Goal: Task Accomplishment & Management: Manage account settings

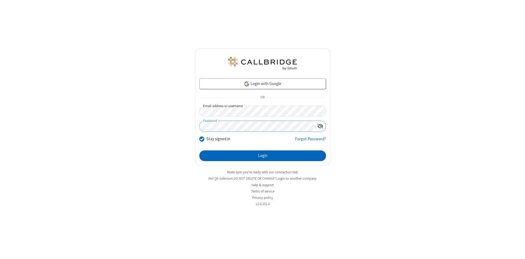
click at [262, 156] on button "Login" at bounding box center [262, 155] width 127 height 11
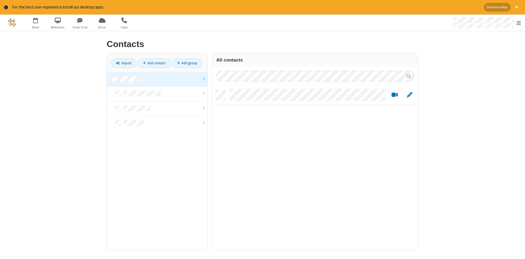
scroll to position [165, 206]
click at [157, 79] on link at bounding box center [157, 79] width 101 height 15
click at [154, 63] on link "Add contact" at bounding box center [154, 62] width 33 height 9
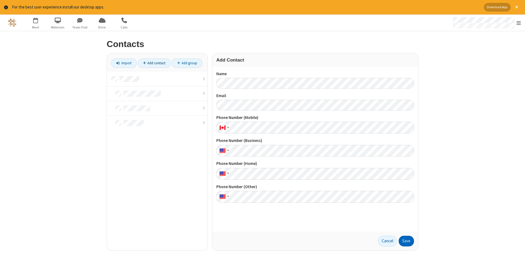
click at [406, 241] on button "Save" at bounding box center [406, 241] width 15 height 11
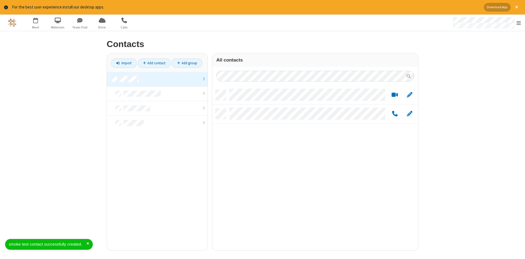
scroll to position [165, 206]
